Goal: Transaction & Acquisition: Purchase product/service

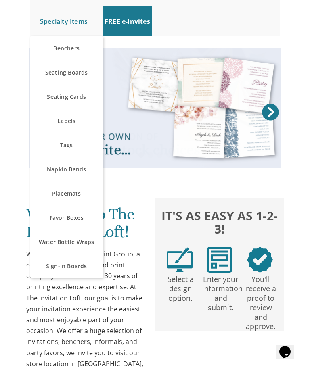
scroll to position [124, 0]
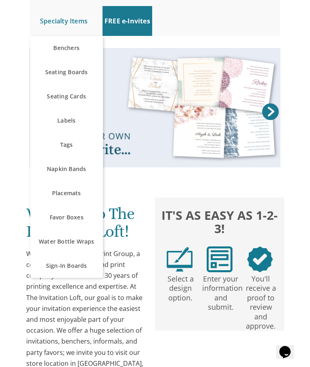
click at [76, 217] on link "Favor Boxes" at bounding box center [66, 218] width 73 height 24
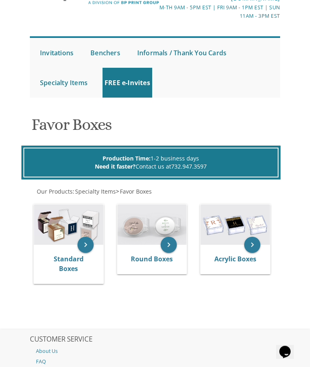
scroll to position [62, 0]
click at [86, 241] on icon "keyboard_arrow_right" at bounding box center [86, 245] width 16 height 16
click at [74, 255] on link "Standard Boxes" at bounding box center [69, 264] width 30 height 19
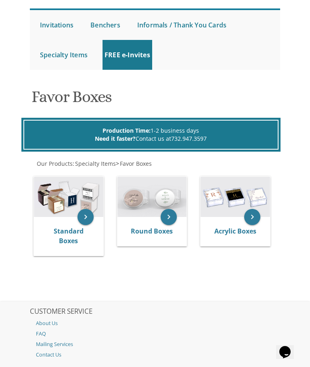
click at [71, 245] on link "Standard Boxes" at bounding box center [69, 236] width 30 height 19
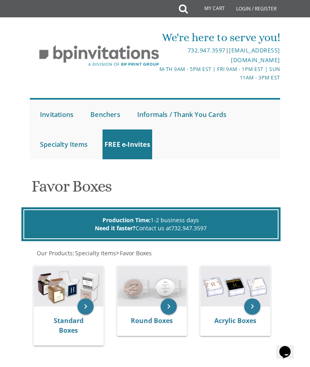
scroll to position [75, 0]
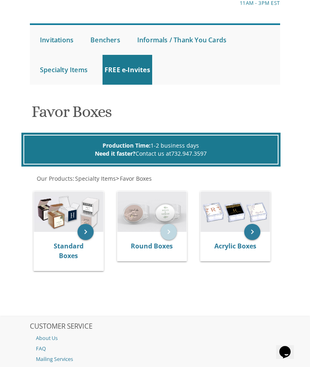
click at [168, 234] on icon "keyboard_arrow_right" at bounding box center [169, 232] width 16 height 16
click at [159, 236] on div "Round Boxes" at bounding box center [151, 246] width 69 height 29
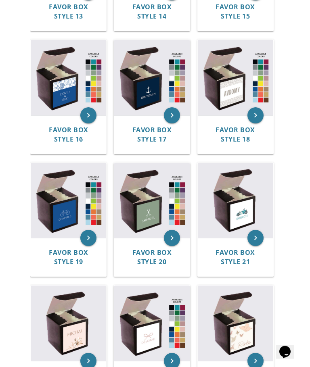
scroll to position [857, 0]
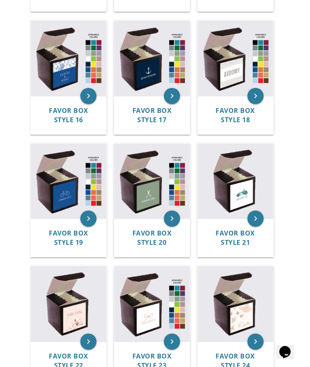
click at [155, 307] on img at bounding box center [152, 304] width 76 height 76
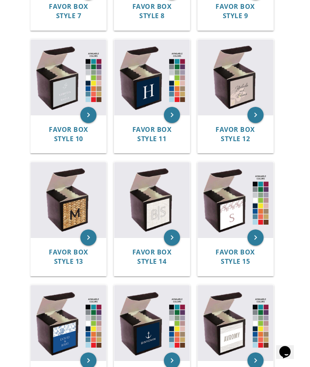
scroll to position [573, 0]
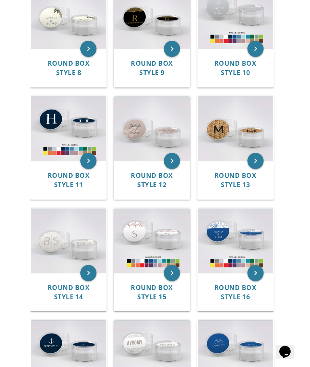
scroll to position [504, 0]
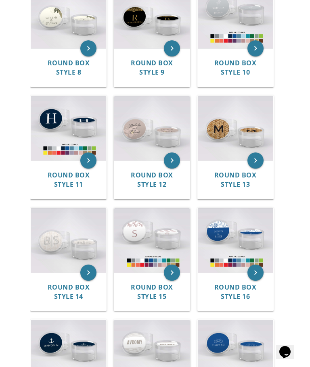
click at [147, 157] on img at bounding box center [152, 128] width 76 height 65
